Goal: Use online tool/utility: Use online tool/utility

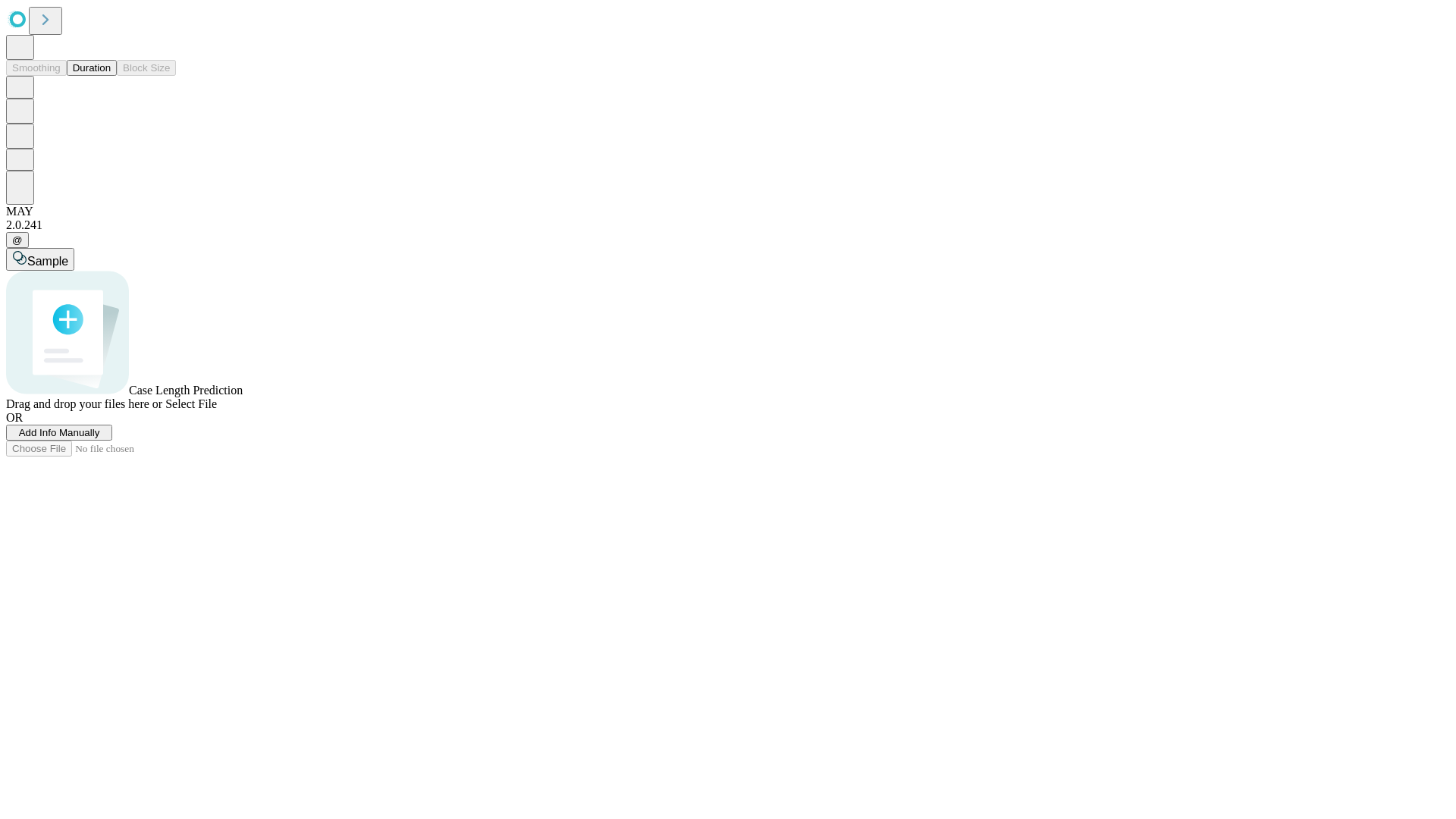
click at [111, 75] on button "Duration" at bounding box center [92, 67] width 50 height 16
click at [68, 254] on span "Sample" at bounding box center [48, 261] width 41 height 13
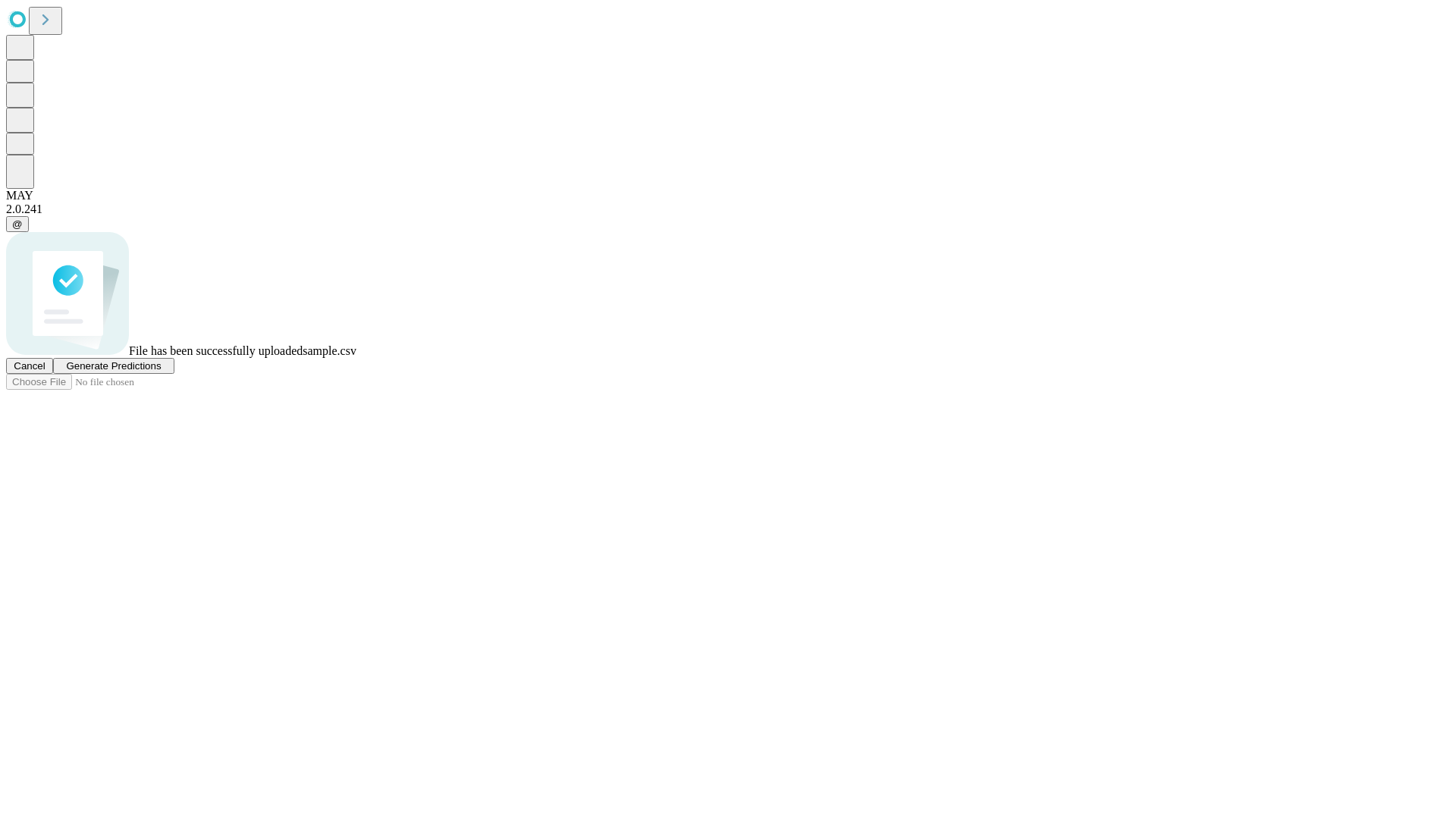
click at [160, 372] on span "Generate Predictions" at bounding box center [114, 365] width 95 height 11
